Goal: Task Accomplishment & Management: Complete application form

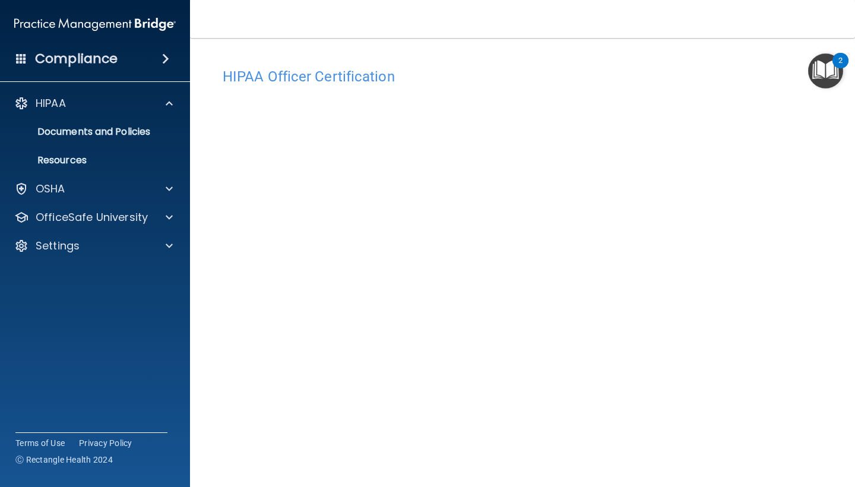
scroll to position [42, 0]
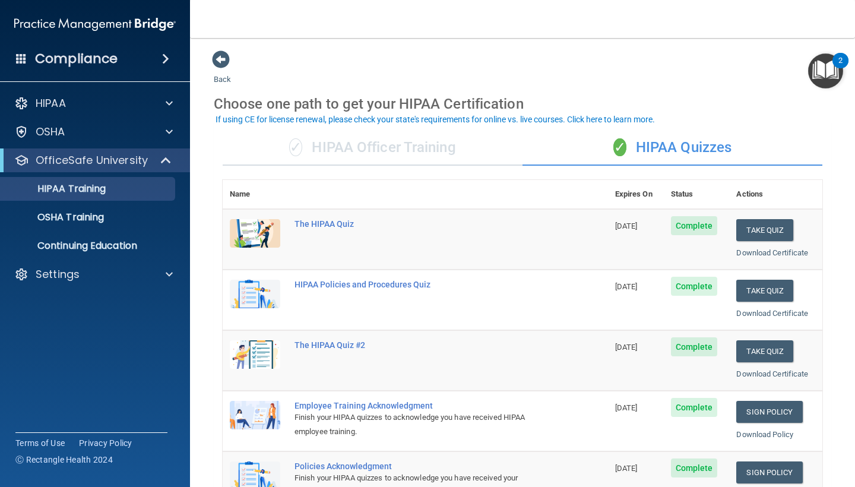
click at [437, 147] on div "✓ HIPAA Officer Training" at bounding box center [373, 148] width 300 height 36
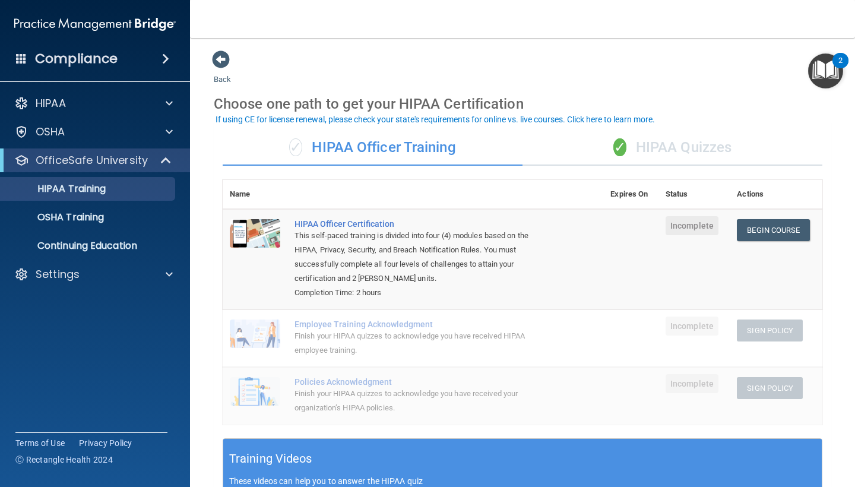
click at [659, 166] on div "✓ HIPAA Officer Training ✓ HIPAA Quizzes Name Expires On Status Actions HIPAA O…" at bounding box center [522, 440] width 617 height 638
click at [660, 157] on div "✓ HIPAA Quizzes" at bounding box center [672, 148] width 300 height 36
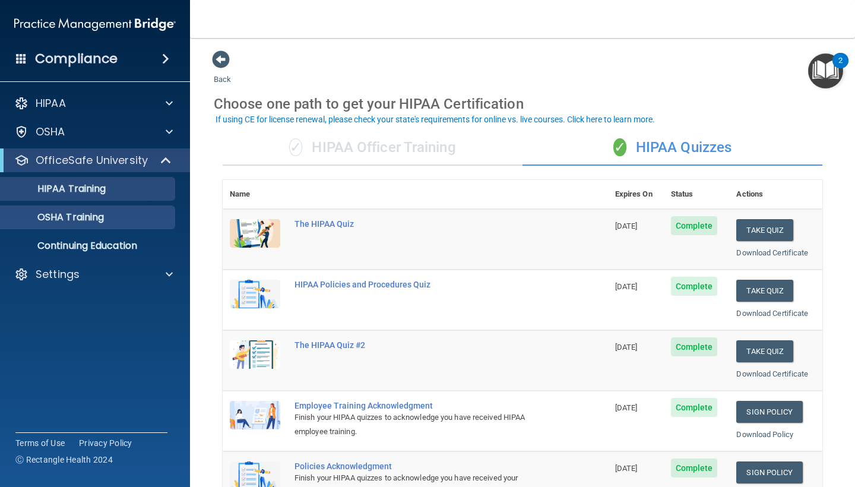
click at [95, 220] on p "OSHA Training" at bounding box center [56, 217] width 96 height 12
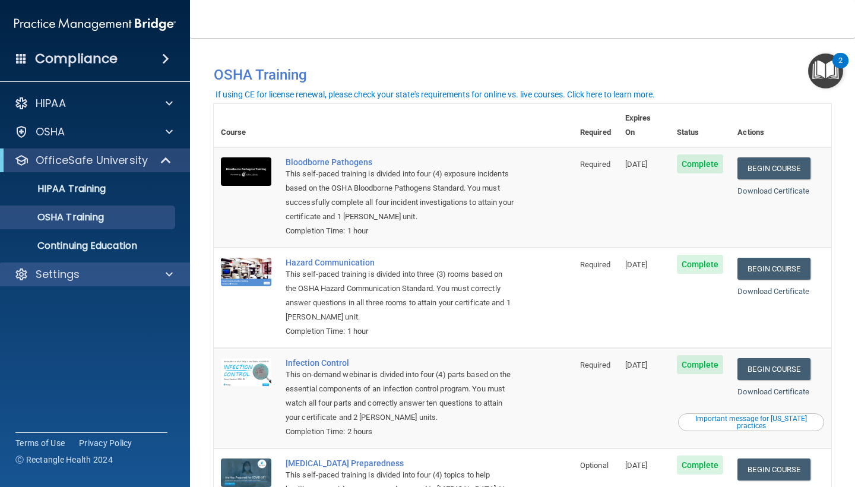
click at [176, 276] on div at bounding box center [168, 274] width 30 height 14
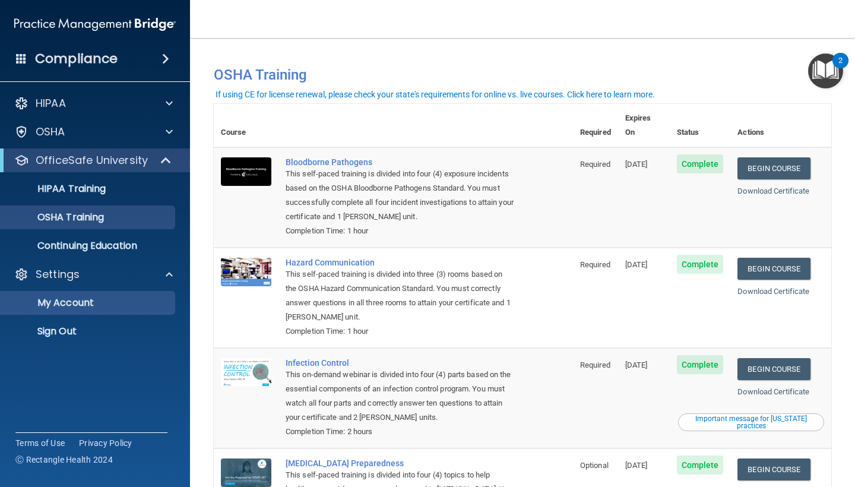
click at [128, 303] on p "My Account" at bounding box center [89, 303] width 162 height 12
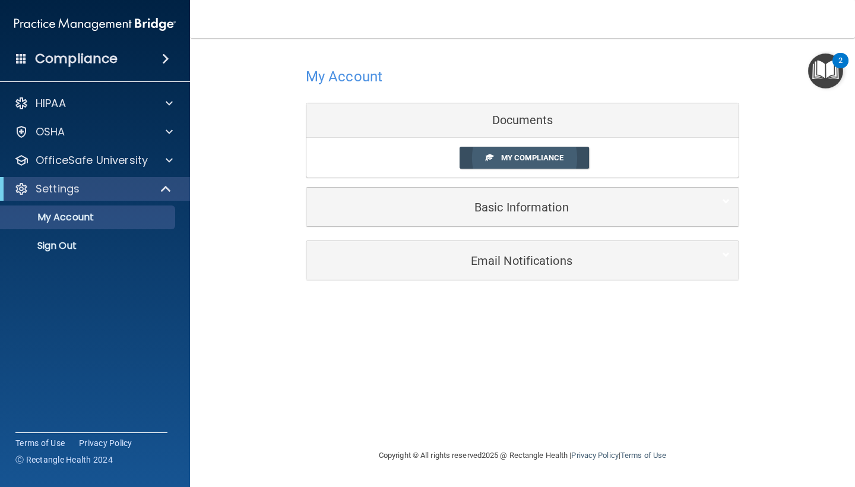
click at [577, 158] on link "My Compliance" at bounding box center [524, 158] width 130 height 22
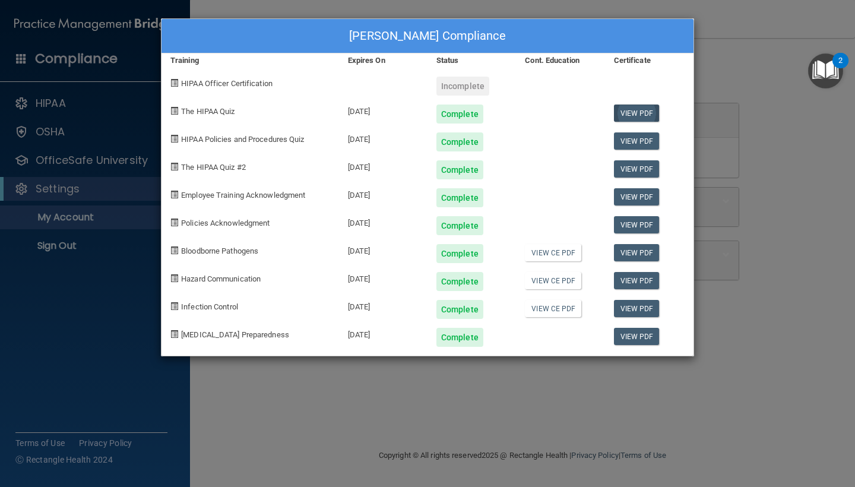
click at [639, 109] on link "View PDF" at bounding box center [637, 112] width 46 height 17
click at [644, 342] on link "View PDF" at bounding box center [637, 336] width 46 height 17
click at [554, 310] on link "View CE PDF" at bounding box center [553, 308] width 56 height 17
click at [453, 85] on div "Incomplete" at bounding box center [462, 86] width 53 height 19
click at [321, 363] on div "Andrea Werdehausen's Compliance Training Expires On Status Cont. Education Cert…" at bounding box center [427, 243] width 855 height 487
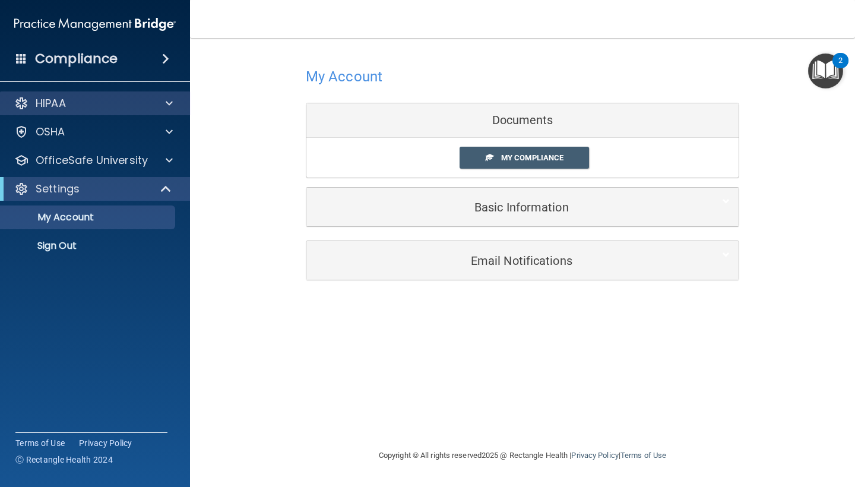
click at [132, 109] on div "HIPAA" at bounding box center [78, 103] width 147 height 14
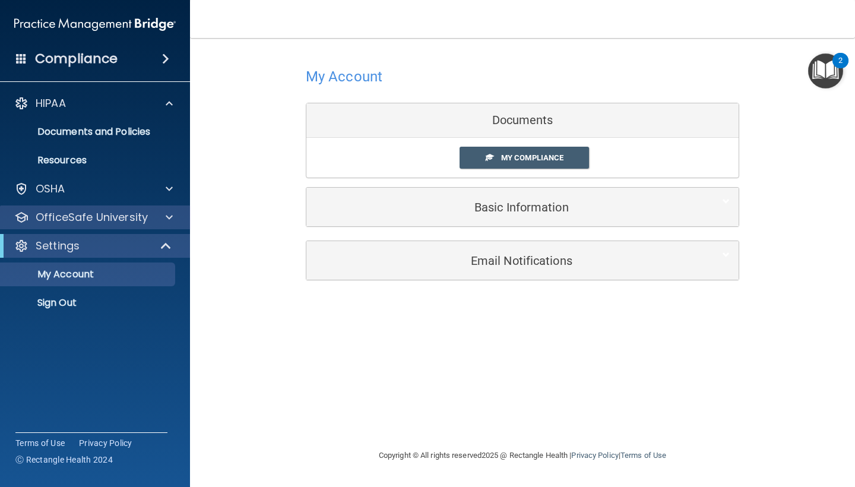
click at [114, 220] on p "OfficeSafe University" at bounding box center [92, 217] width 112 height 14
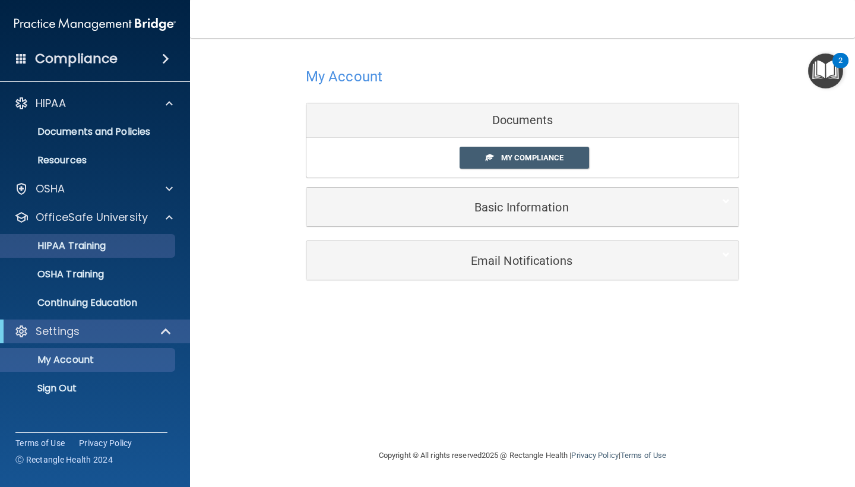
click at [141, 246] on div "HIPAA Training" at bounding box center [89, 246] width 162 height 12
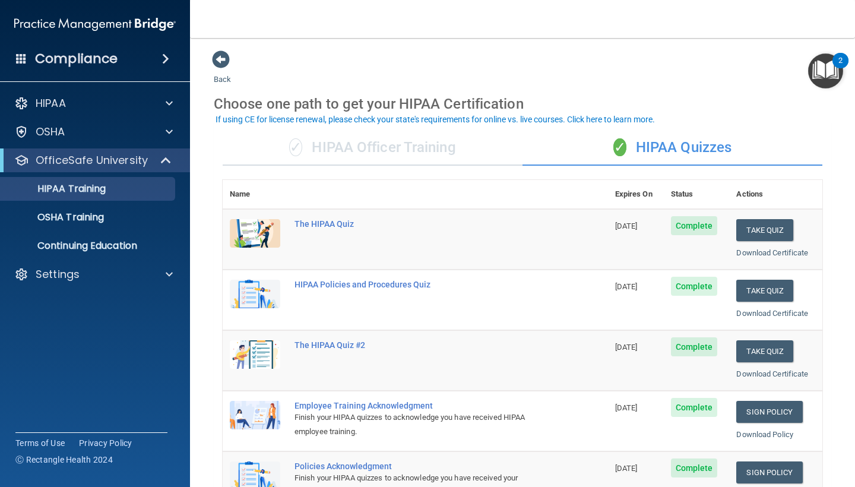
click at [393, 139] on div "✓ HIPAA Officer Training" at bounding box center [373, 148] width 300 height 36
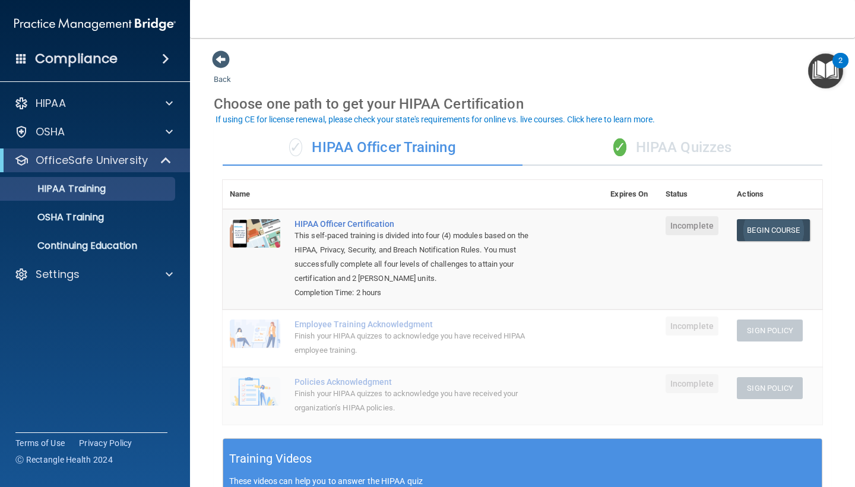
click at [776, 232] on link "Begin Course" at bounding box center [772, 230] width 72 height 22
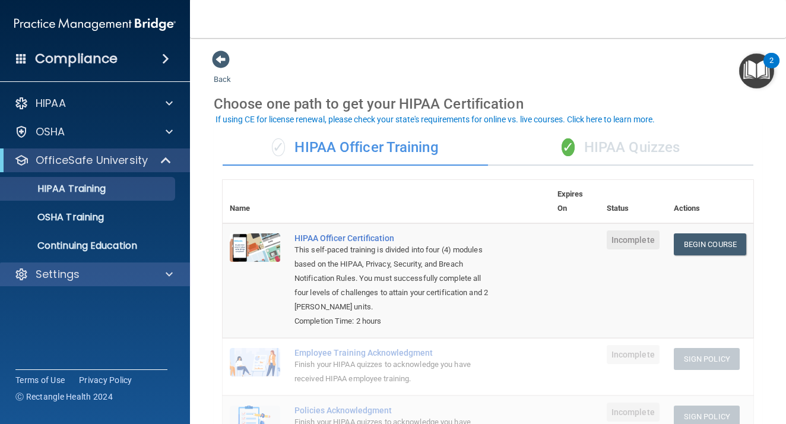
click at [112, 273] on div "Settings" at bounding box center [78, 274] width 147 height 14
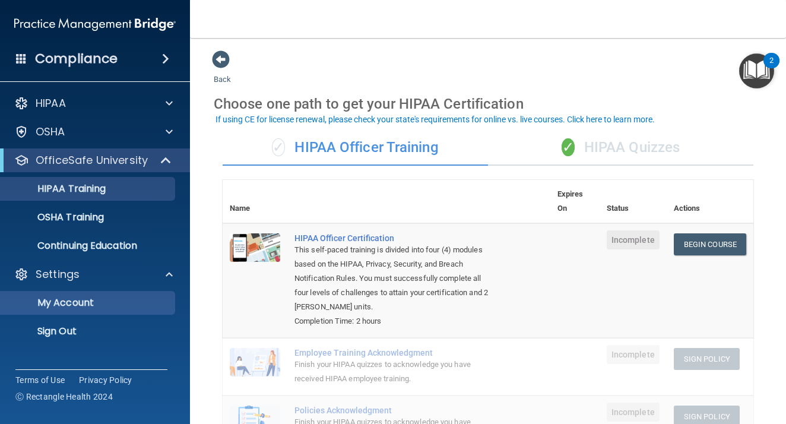
click at [91, 309] on link "My Account" at bounding box center [81, 303] width 187 height 24
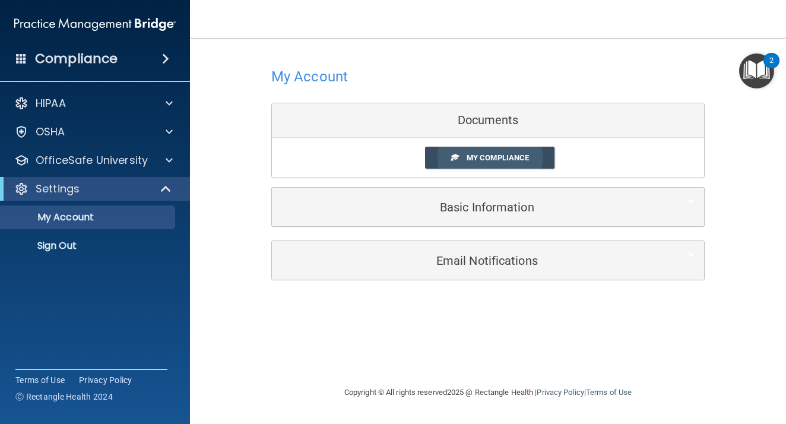
click at [475, 160] on span "My Compliance" at bounding box center [497, 157] width 62 height 9
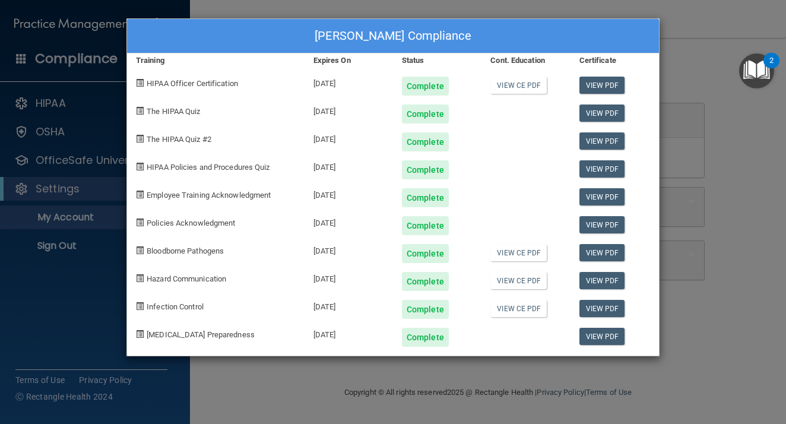
click at [657, 137] on div "View PDF" at bounding box center [614, 137] width 88 height 28
click at [678, 142] on div "Andrea Werdehausen's Compliance Training Expires On Status Cont. Education Cert…" at bounding box center [393, 212] width 786 height 424
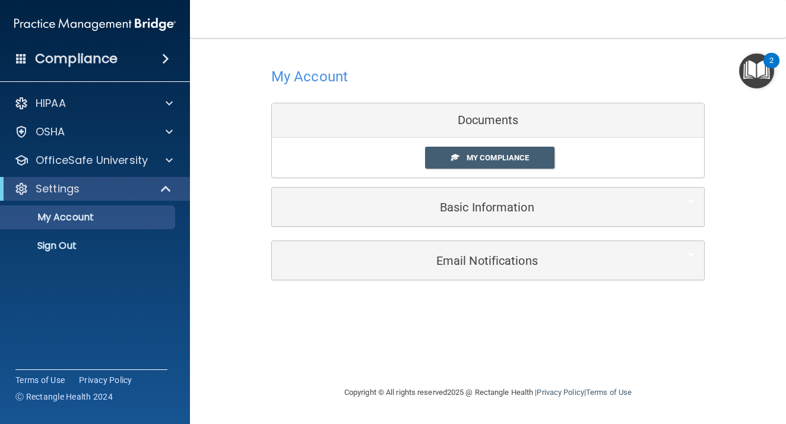
click at [492, 202] on h5 "Basic Information" at bounding box center [470, 207] width 378 height 13
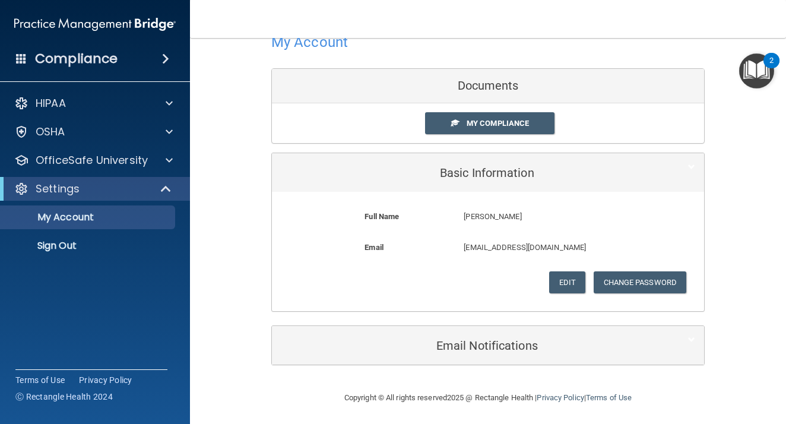
scroll to position [34, 0]
click at [494, 342] on h5 "Email Notifications" at bounding box center [470, 345] width 378 height 13
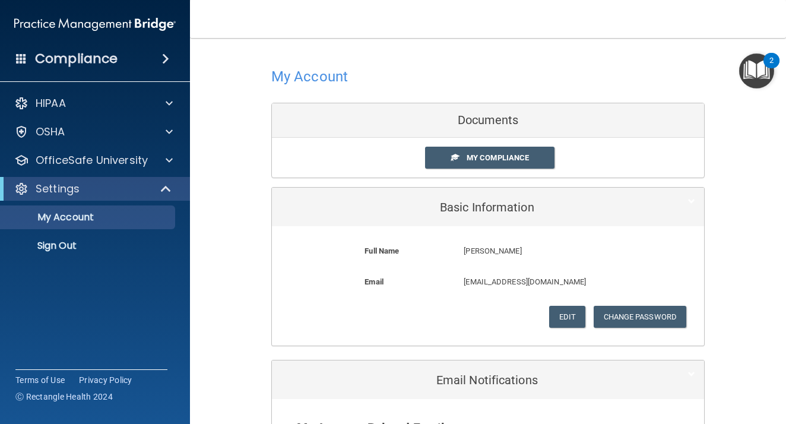
scroll to position [0, 0]
click at [521, 163] on link "My Compliance" at bounding box center [490, 158] width 130 height 22
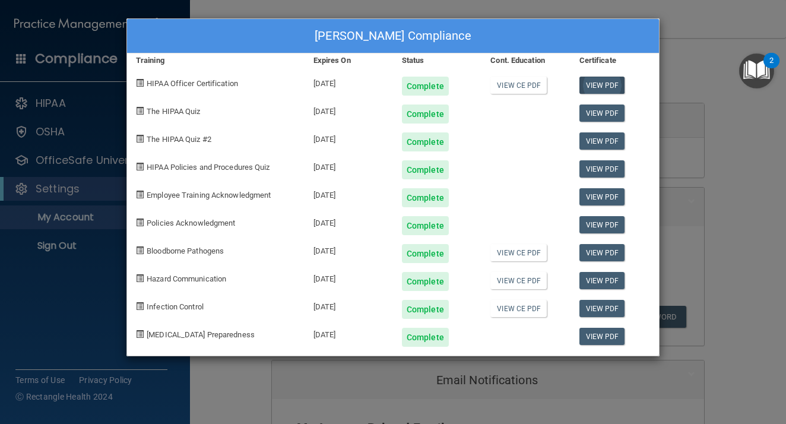
click at [612, 90] on link "View PDF" at bounding box center [602, 85] width 46 height 17
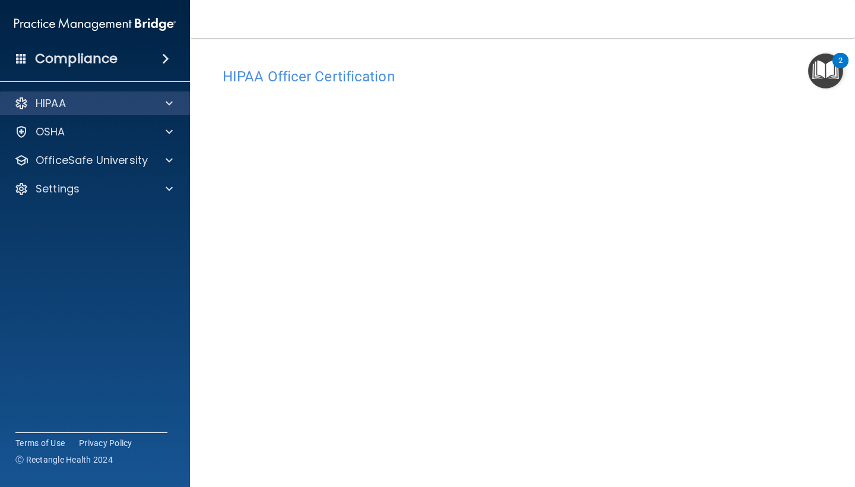
click at [170, 114] on div "HIPAA" at bounding box center [95, 103] width 190 height 24
click at [168, 100] on span at bounding box center [169, 103] width 7 height 14
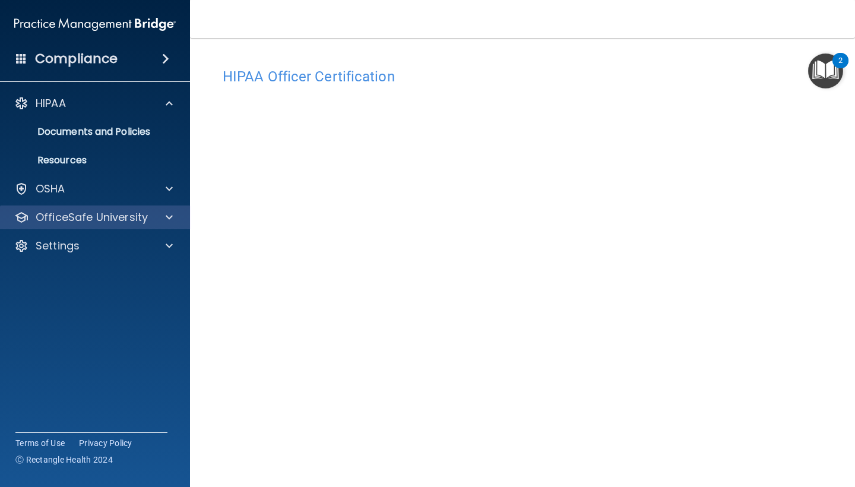
click at [147, 216] on div "OfficeSafe University" at bounding box center [78, 217] width 147 height 14
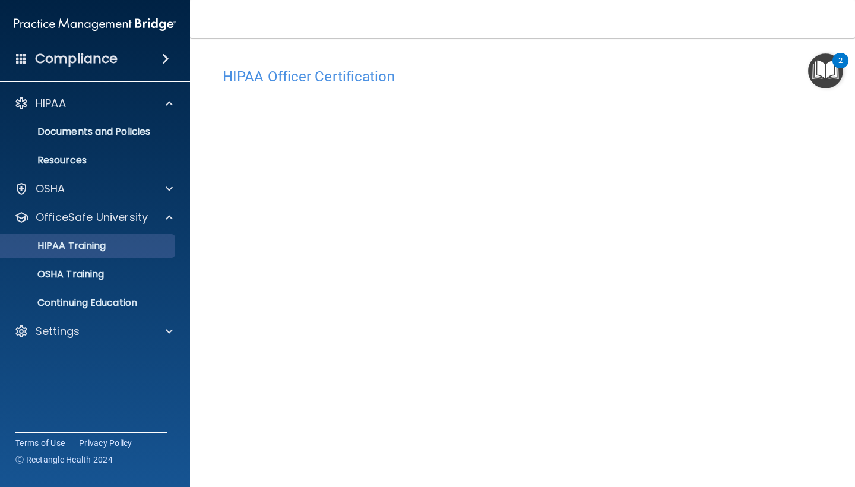
click at [123, 245] on div "HIPAA Training" at bounding box center [89, 246] width 162 height 12
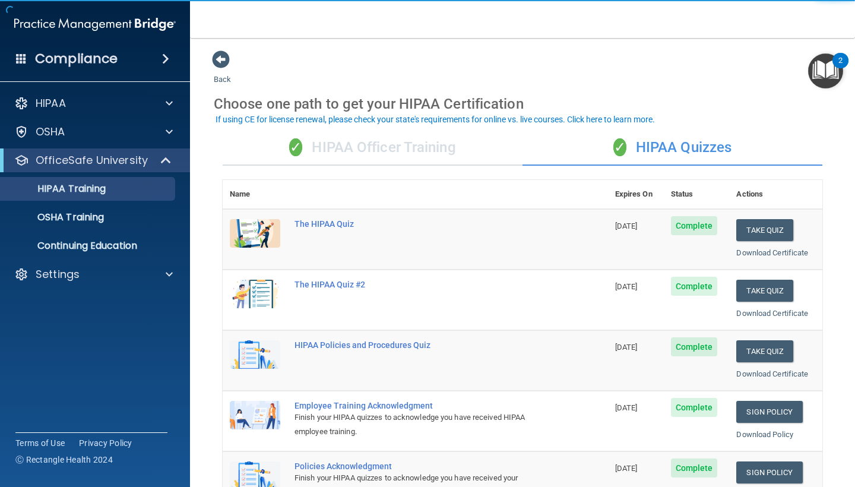
click at [447, 142] on div "✓ HIPAA Officer Training" at bounding box center [373, 148] width 300 height 36
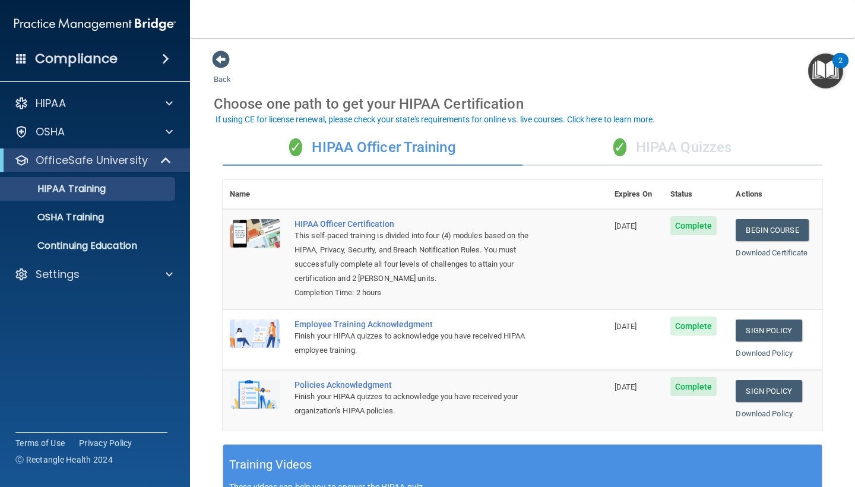
click at [690, 136] on div "✓ HIPAA Quizzes" at bounding box center [672, 148] width 300 height 36
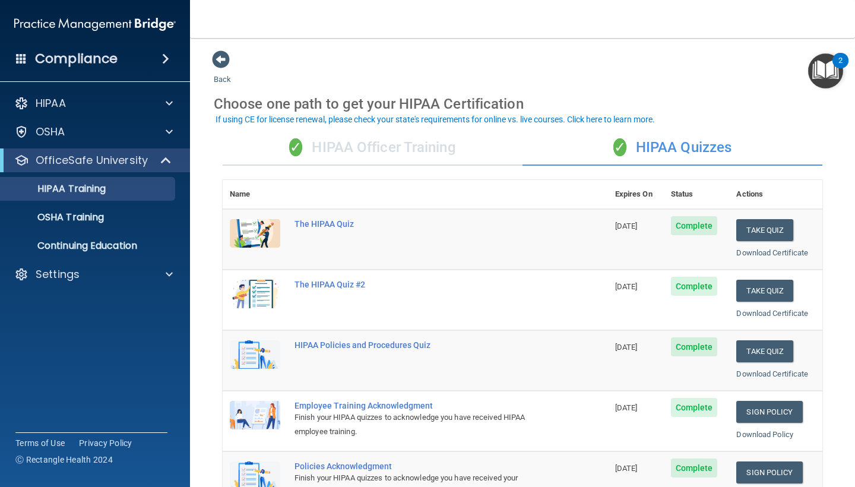
click at [449, 141] on div "✓ HIPAA Officer Training" at bounding box center [373, 148] width 300 height 36
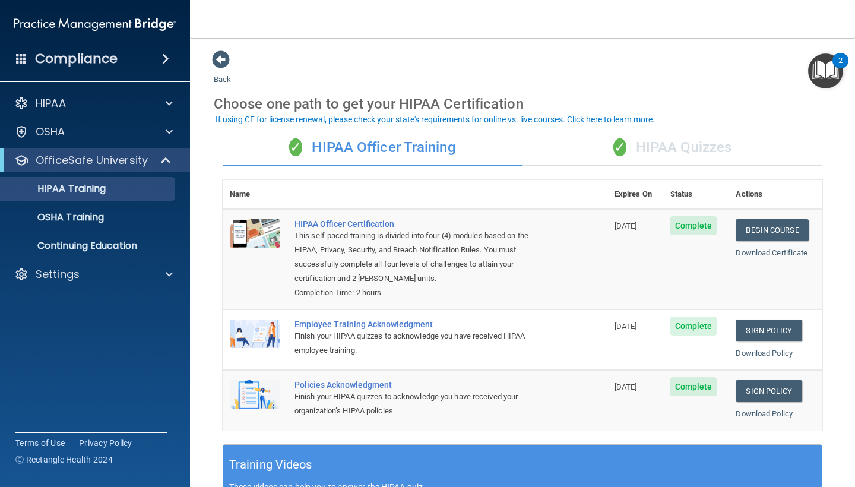
click at [358, 147] on div "✓ HIPAA Officer Training" at bounding box center [373, 148] width 300 height 36
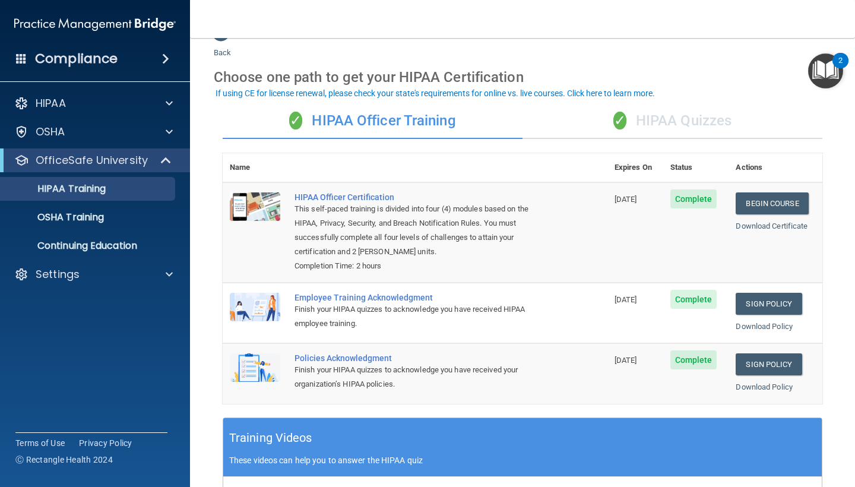
scroll to position [28, 0]
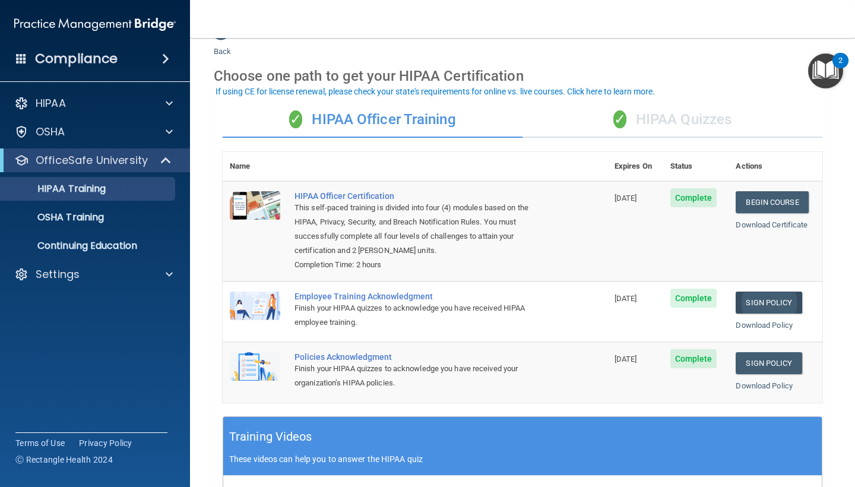
click at [779, 298] on link "Sign Policy" at bounding box center [768, 302] width 66 height 22
click at [741, 352] on link "Sign Policy" at bounding box center [768, 363] width 66 height 22
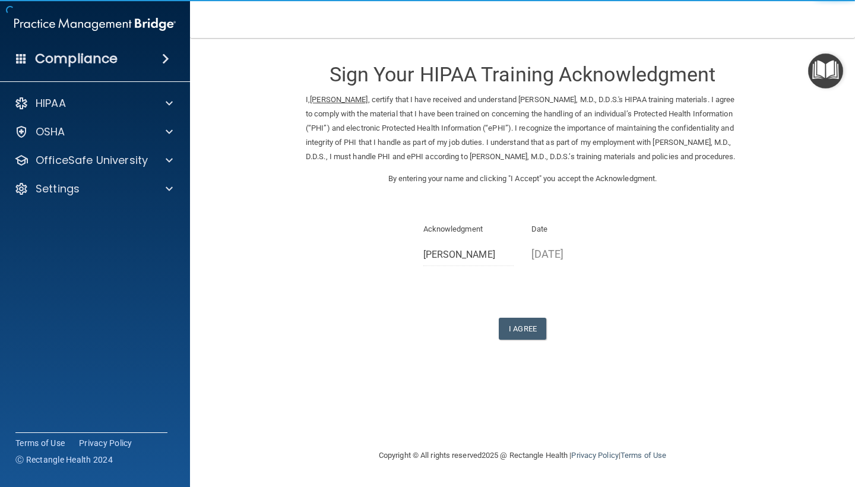
click at [512, 348] on form "Sign Your HIPAA Training Acknowledgment I, [PERSON_NAME] , certify that I have …" at bounding box center [522, 209] width 617 height 318
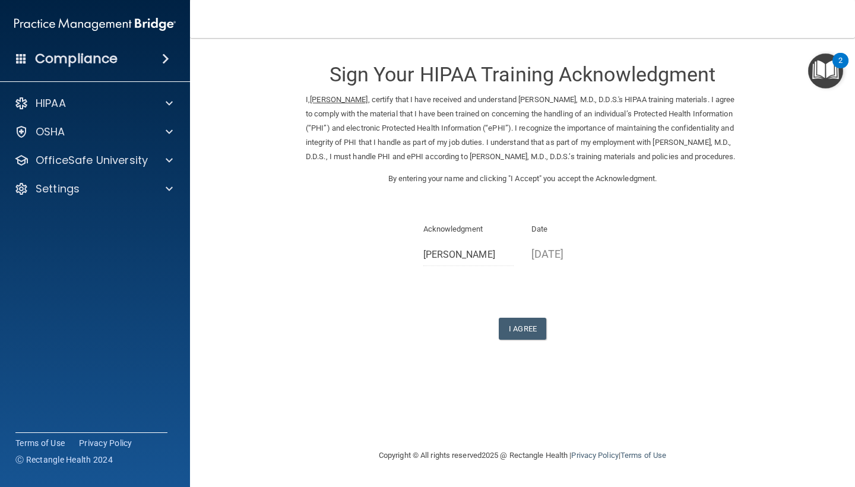
click at [525, 315] on div "Sign Your HIPAA Training Acknowledgment I, [PERSON_NAME] , certify that I have …" at bounding box center [522, 195] width 433 height 290
click at [525, 322] on div "Sign Your HIPAA Training Acknowledgment I, [PERSON_NAME] , certify that I have …" at bounding box center [522, 195] width 433 height 290
click at [523, 331] on button "I Agree" at bounding box center [521, 328] width 47 height 22
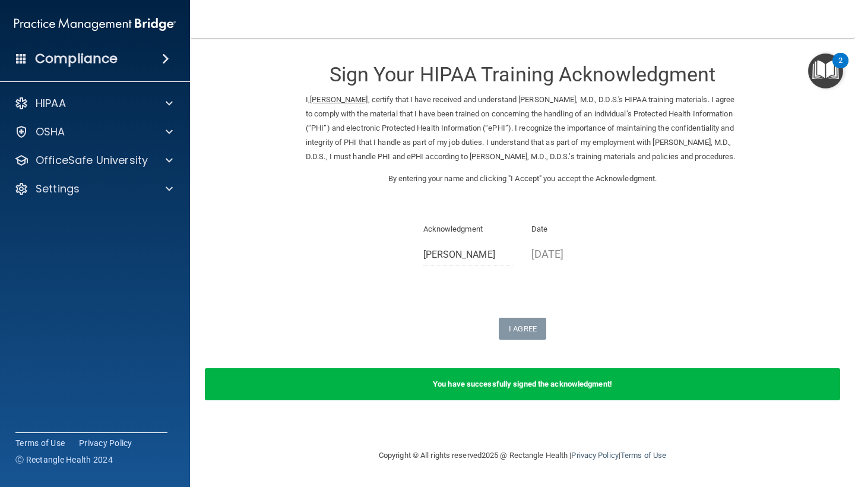
click at [536, 318] on div "Sign Your HIPAA Training Acknowledgment I, [PERSON_NAME] , certify that I have …" at bounding box center [522, 195] width 433 height 290
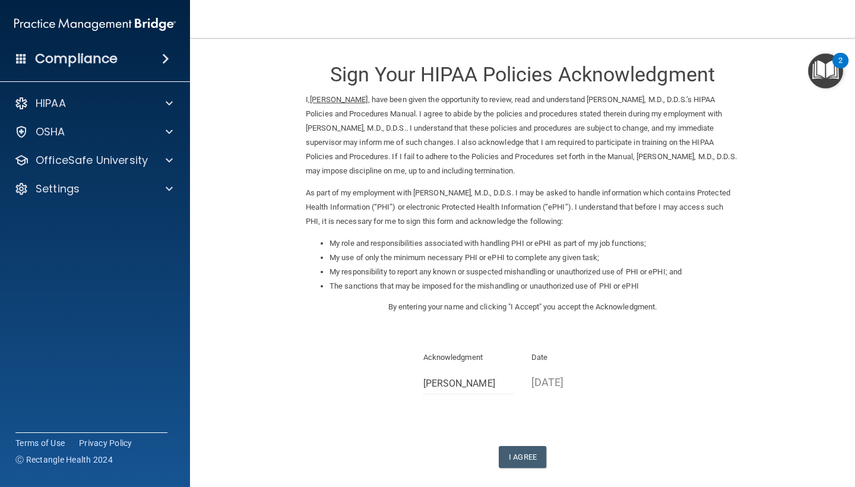
click at [519, 431] on div "Sign Your HIPAA Policies Acknowledgment I, [PERSON_NAME] , have been given the …" at bounding box center [522, 259] width 433 height 418
click at [519, 446] on button "I Agree" at bounding box center [521, 457] width 47 height 22
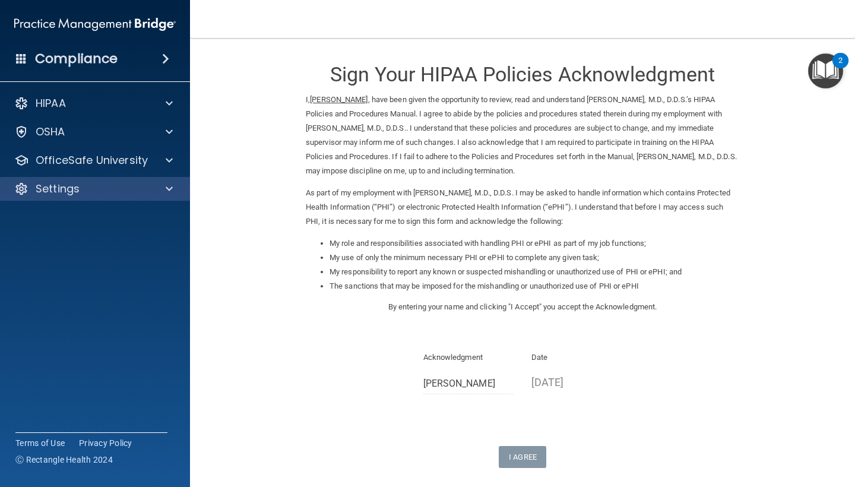
click at [109, 189] on div "Settings" at bounding box center [78, 189] width 147 height 14
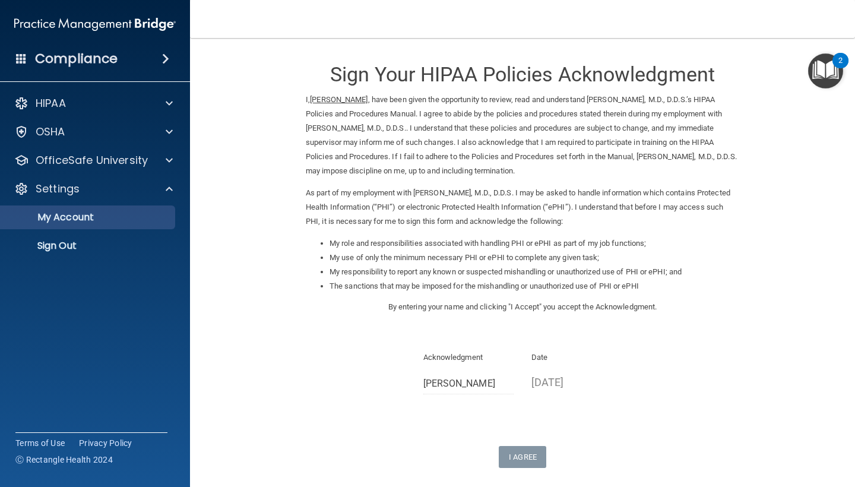
click at [95, 219] on p "My Account" at bounding box center [89, 217] width 162 height 12
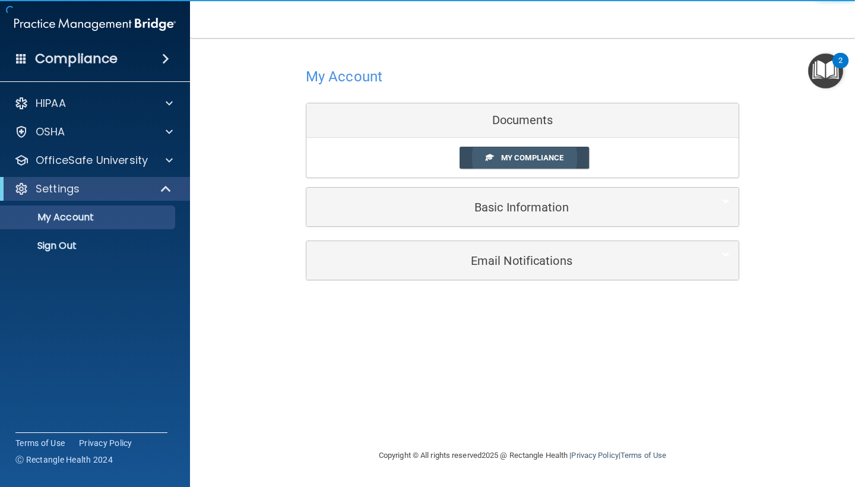
click at [545, 154] on span "My Compliance" at bounding box center [532, 157] width 62 height 9
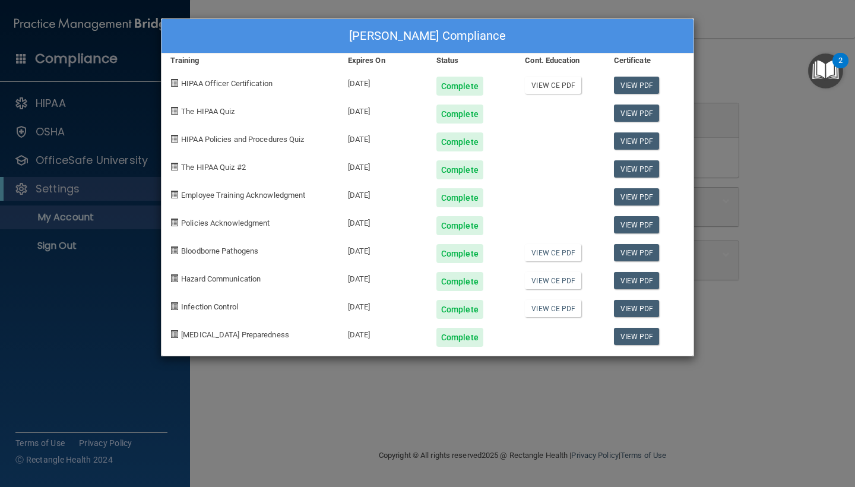
click at [571, 83] on link "View CE PDF" at bounding box center [553, 85] width 56 height 17
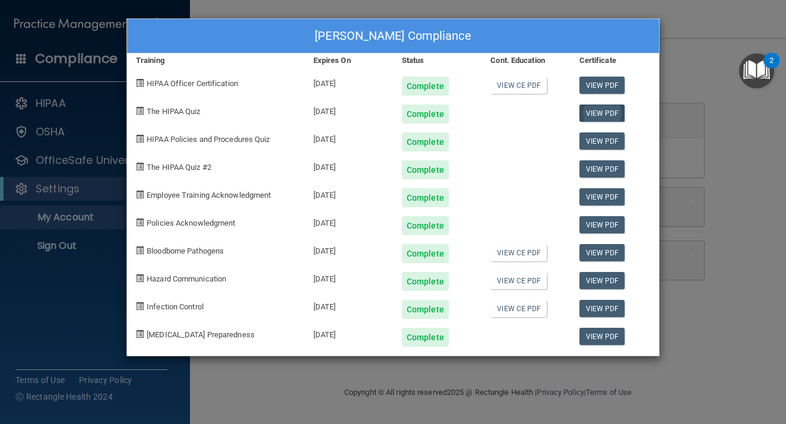
click at [599, 109] on link "View PDF" at bounding box center [602, 112] width 46 height 17
click at [603, 136] on link "View PDF" at bounding box center [602, 140] width 46 height 17
click at [596, 174] on link "View PDF" at bounding box center [602, 168] width 46 height 17
click at [614, 200] on link "View PDF" at bounding box center [602, 196] width 46 height 17
click at [617, 224] on link "View PDF" at bounding box center [602, 224] width 46 height 17
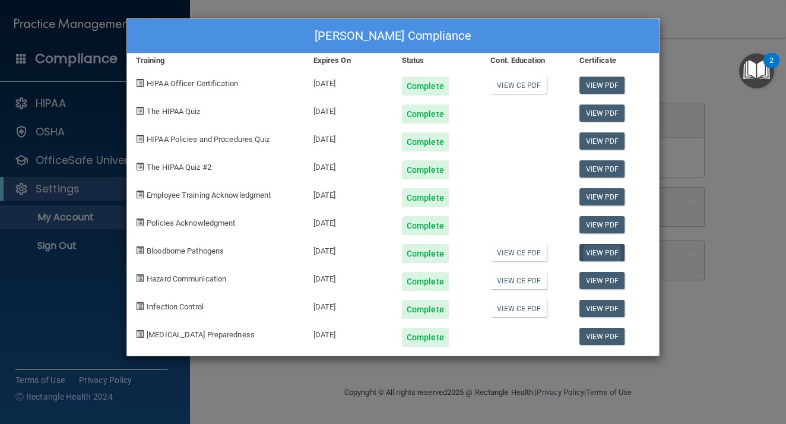
click at [604, 254] on link "View PDF" at bounding box center [602, 252] width 46 height 17
click at [600, 279] on link "View PDF" at bounding box center [602, 280] width 46 height 17
click at [592, 306] on link "View PDF" at bounding box center [602, 308] width 46 height 17
click at [614, 338] on link "View PDF" at bounding box center [602, 336] width 46 height 17
